Goal: Obtain resource: Obtain resource

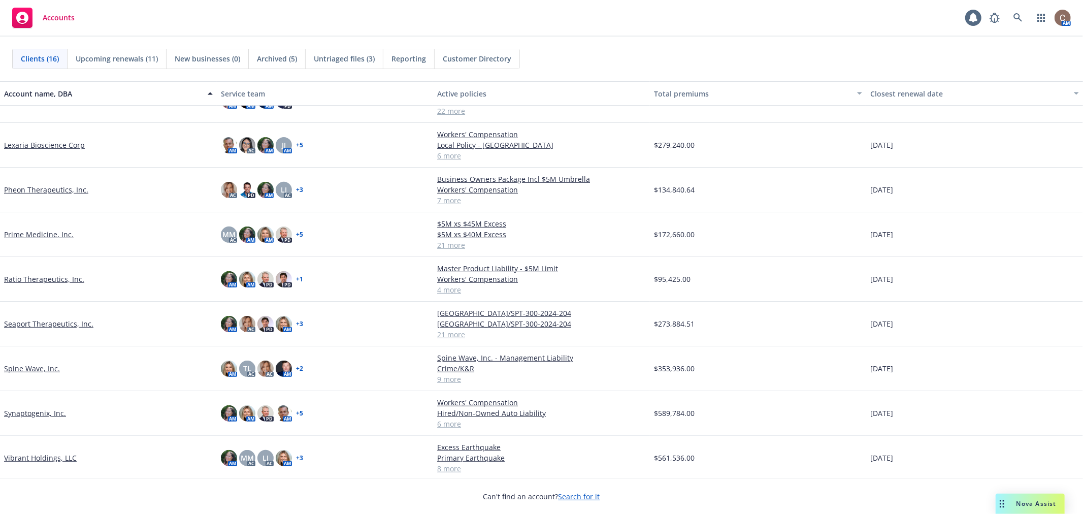
scroll to position [318, 0]
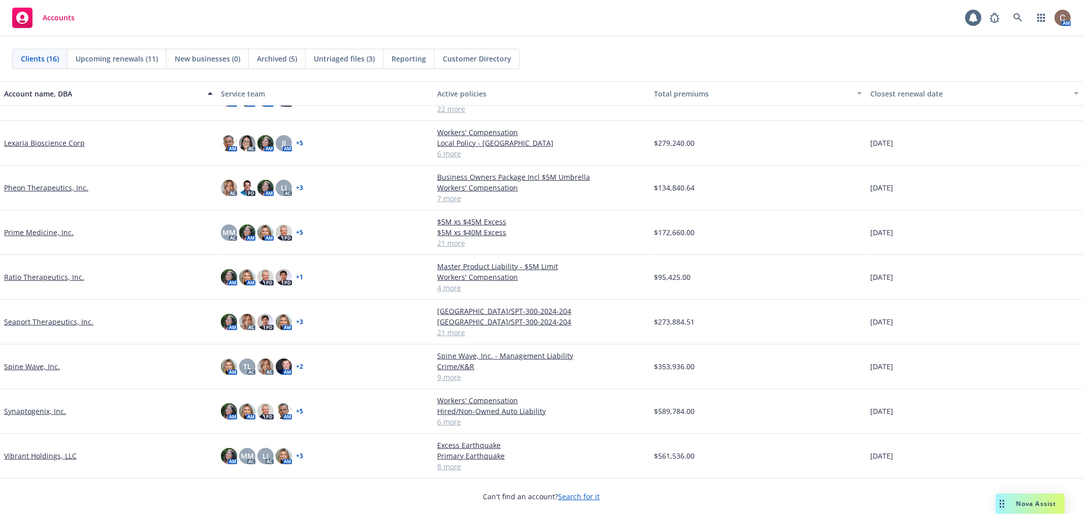
click at [64, 319] on link "Seaport Therapeutics, Inc." at bounding box center [48, 321] width 89 height 11
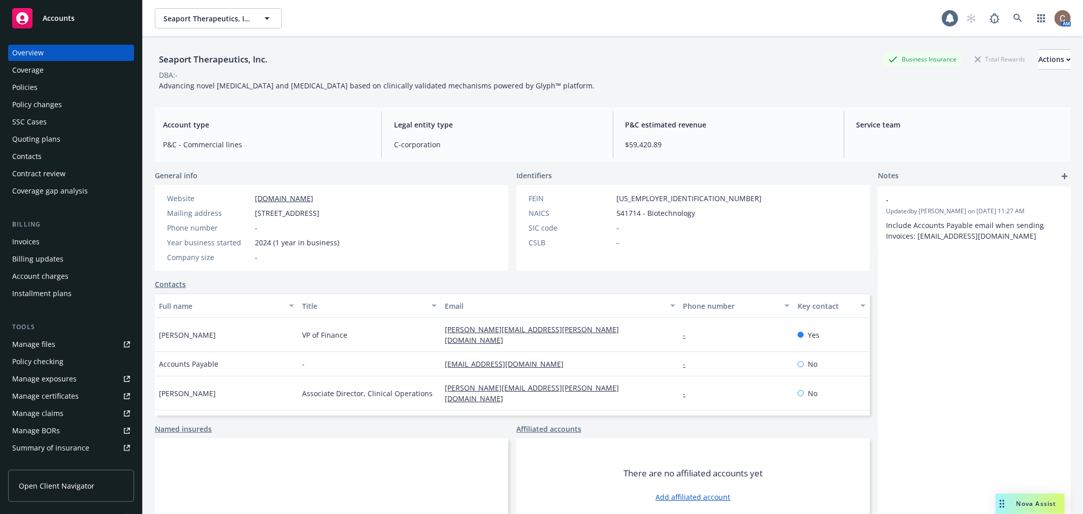
click at [33, 83] on div "Policies" at bounding box center [24, 87] width 25 height 16
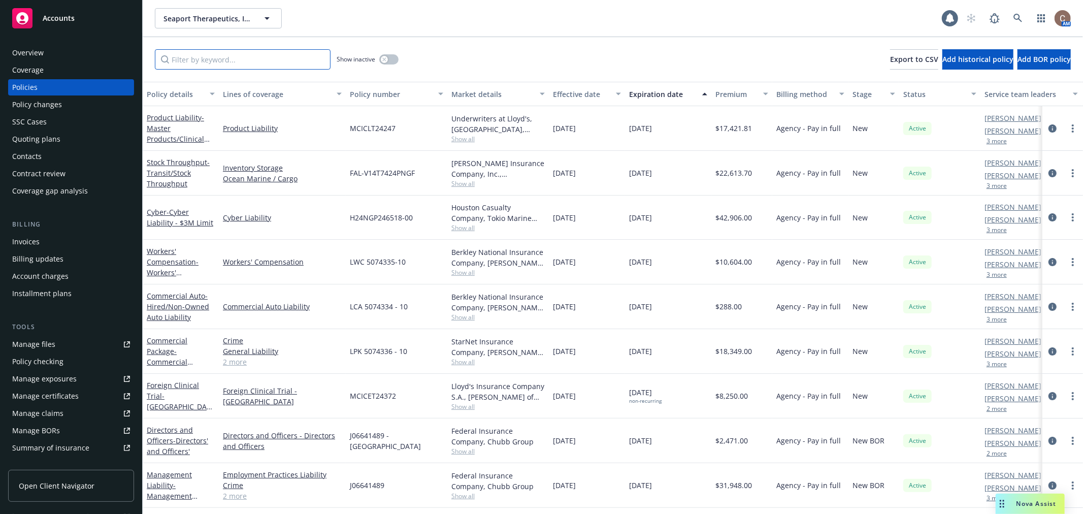
click at [177, 59] on input "Filter by keyword..." at bounding box center [243, 59] width 176 height 20
type input "germany"
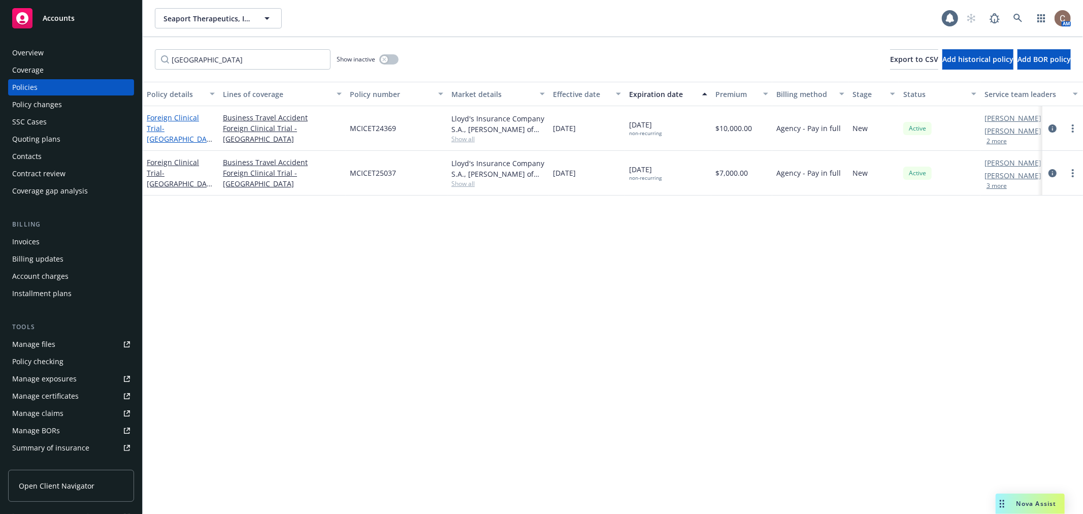
click at [175, 142] on span "- Germany/SPT-300-2024-203" at bounding box center [179, 144] width 65 height 42
click at [176, 124] on span "- Germany/SPT-300-2024-203" at bounding box center [179, 144] width 65 height 42
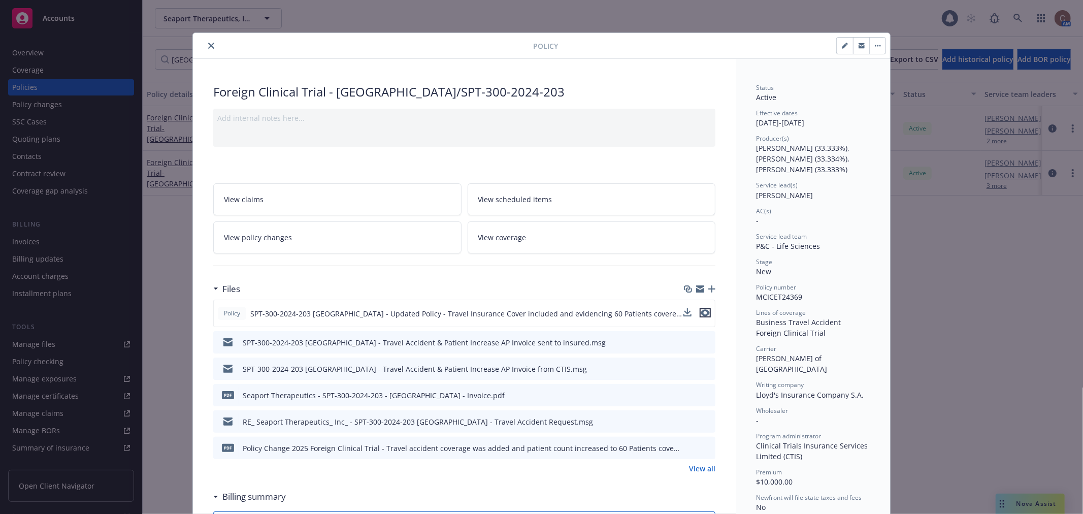
click at [700, 313] on icon "preview file" at bounding box center [704, 312] width 9 height 7
click at [698, 469] on link "View all" at bounding box center [702, 468] width 26 height 11
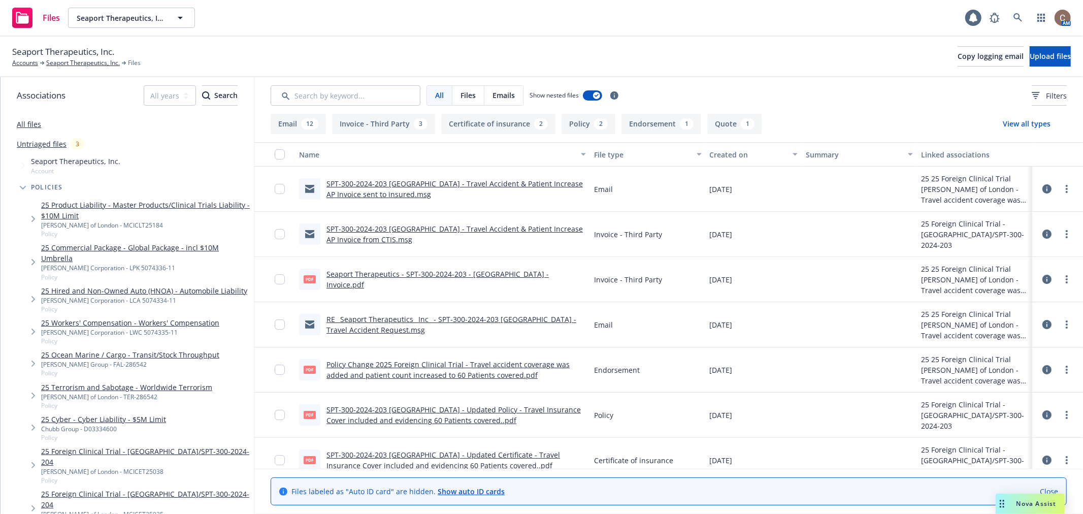
click at [483, 374] on link "Policy Change 2025 Foreign Clinical Trial - Travel accident coverage was added …" at bounding box center [447, 369] width 243 height 20
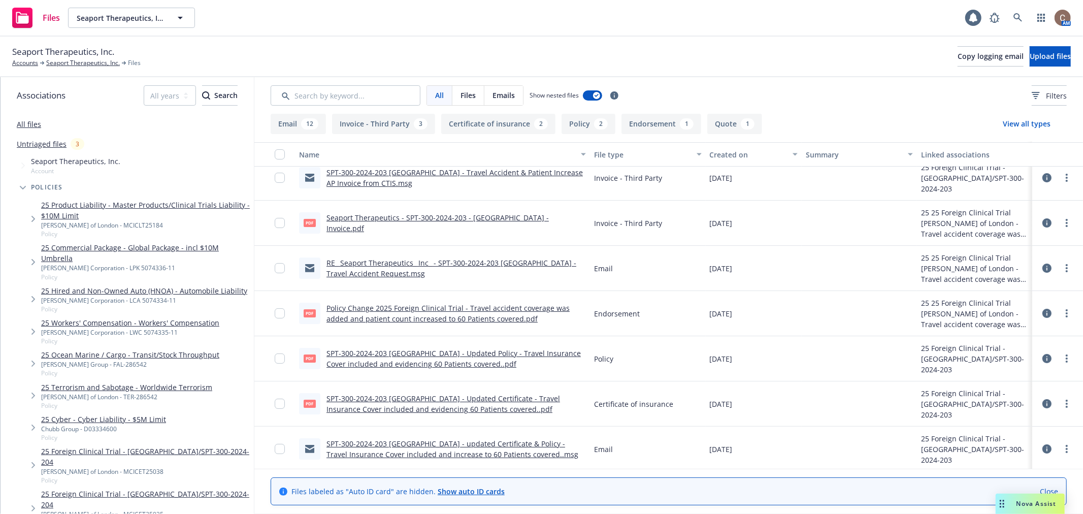
click at [469, 405] on link "SPT-300-2024-203 Germany - Updated Certificate - Travel Insurance Cover include…" at bounding box center [442, 403] width 233 height 20
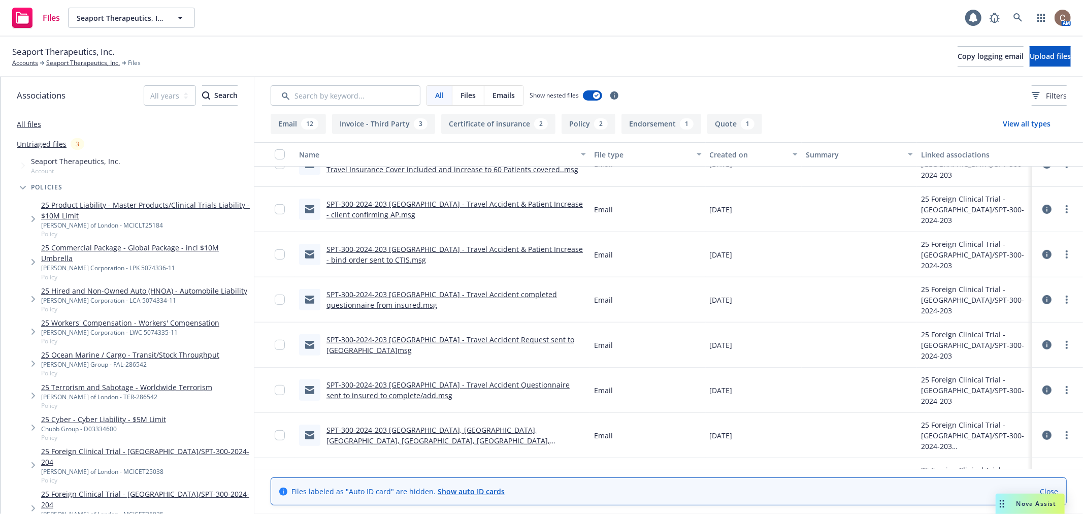
scroll to position [0, 0]
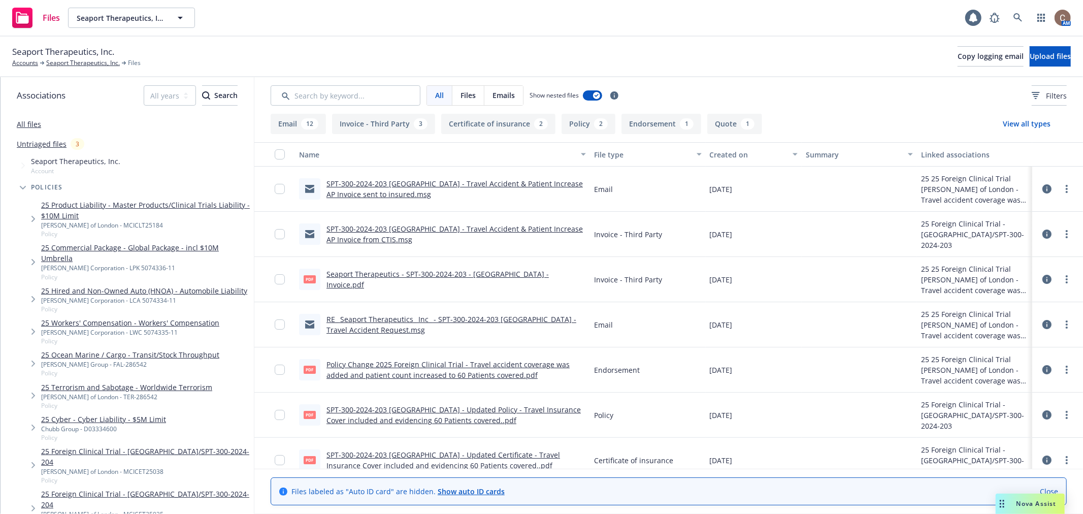
click at [498, 374] on link "Policy Change 2025 Foreign Clinical Trial - Travel accident coverage was added …" at bounding box center [447, 369] width 243 height 20
click at [32, 65] on link "Accounts" at bounding box center [25, 62] width 26 height 9
